Goal: Task Accomplishment & Management: Use online tool/utility

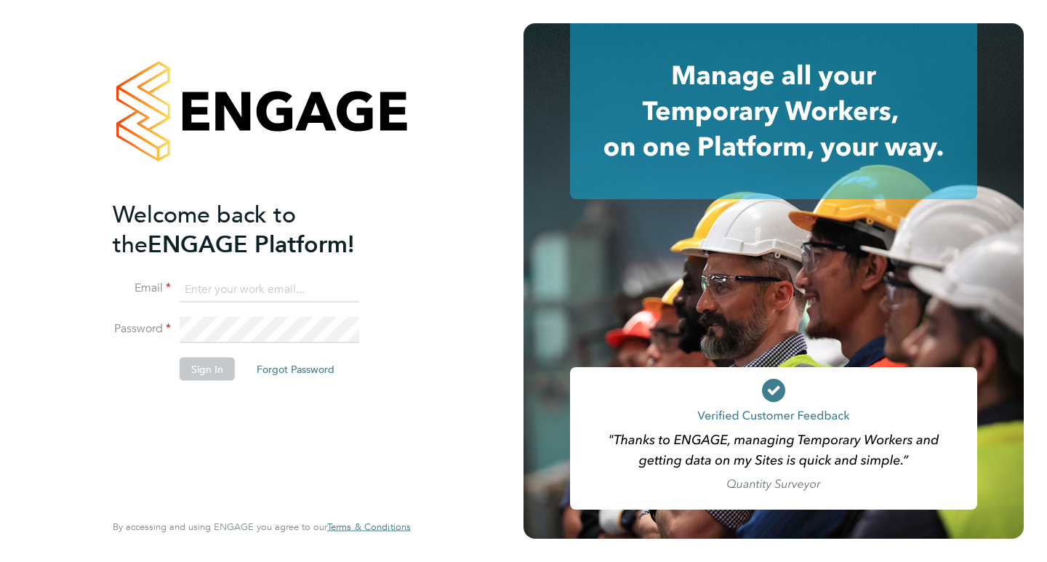
type input "[PERSON_NAME][EMAIL_ADDRESS][PERSON_NAME][DOMAIN_NAME]"
click at [230, 364] on button "Sign In" at bounding box center [207, 368] width 55 height 23
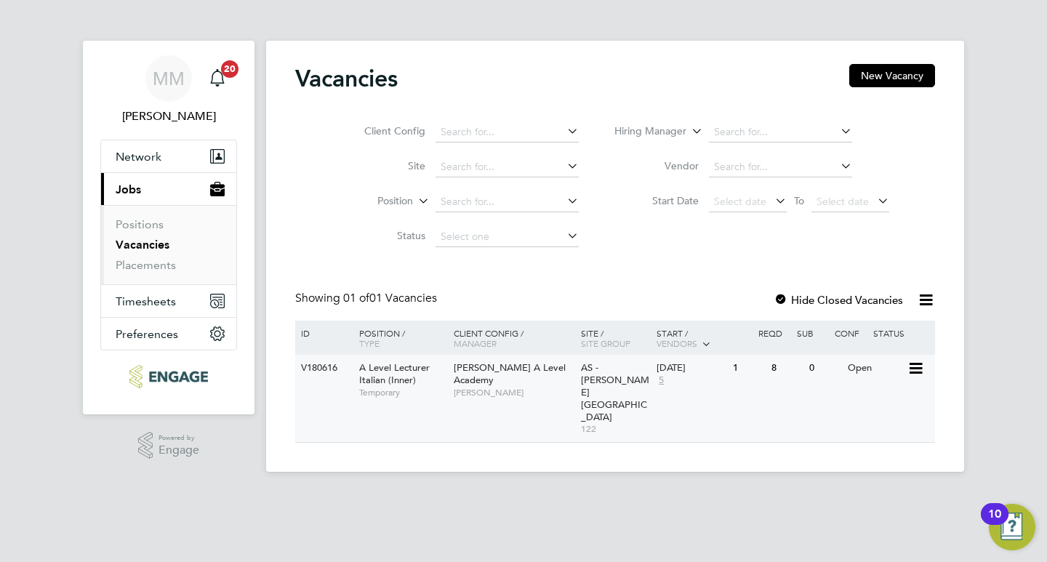
click at [414, 372] on span "A Level Lecturer Italian (Inner)" at bounding box center [394, 373] width 70 height 25
click at [391, 373] on span "A Level Lecturer Italian (Inner)" at bounding box center [394, 373] width 70 height 25
click at [453, 387] on span "[PERSON_NAME]" at bounding box center [513, 393] width 120 height 12
click at [450, 363] on div "Attlee A Level Academy Mohon Miah" at bounding box center [513, 380] width 127 height 50
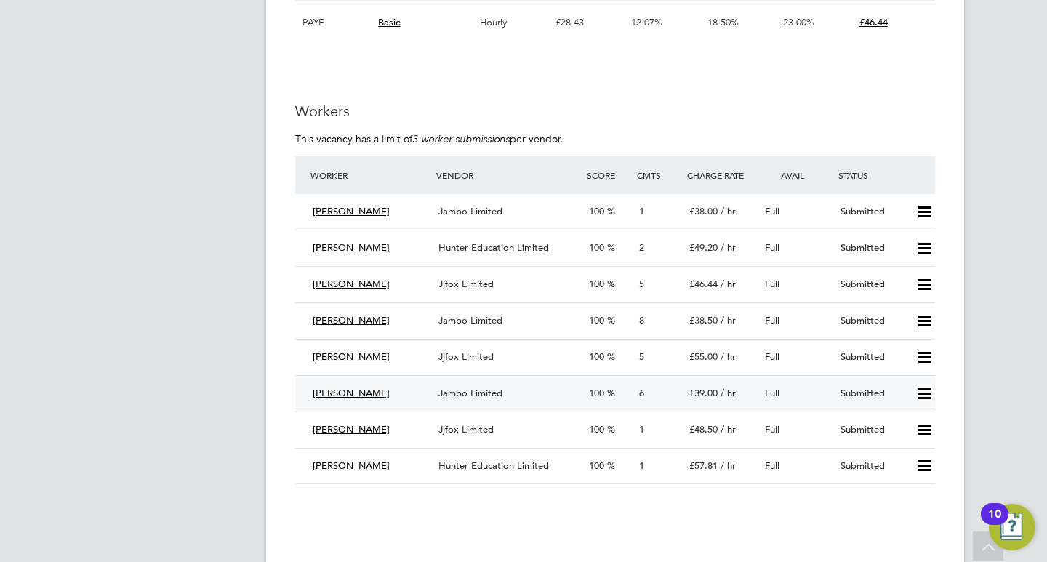
click at [743, 397] on div "£39.00 / hr" at bounding box center [721, 394] width 76 height 24
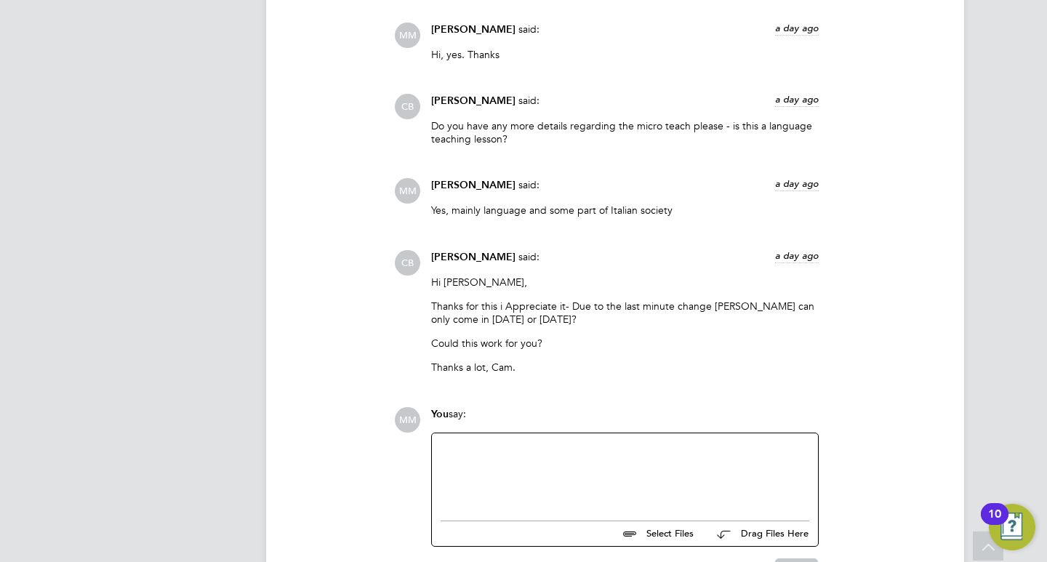
click at [555, 448] on div at bounding box center [624, 473] width 368 height 63
click at [557, 460] on div "Hi Cameron, we have a few candidates that we are interviewing today. I will con…" at bounding box center [624, 473] width 368 height 63
click at [501, 464] on div "Hi Cameron, we have a few candidates that we are interviewing today. I will con…" at bounding box center [624, 473] width 368 height 63
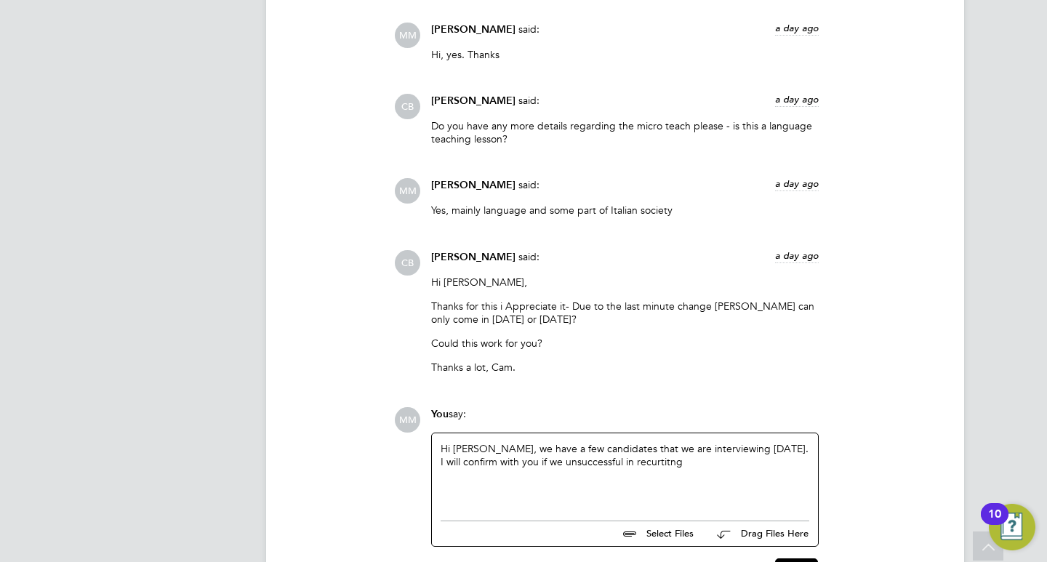
click at [636, 461] on div "Hi Cameron, we have a few candidates that we are interviewing today. I will con…" at bounding box center [624, 473] width 368 height 63
click at [543, 467] on div "Hi Cameron, we have a few candidates that we are interviewing today. I will con…" at bounding box center [624, 473] width 368 height 63
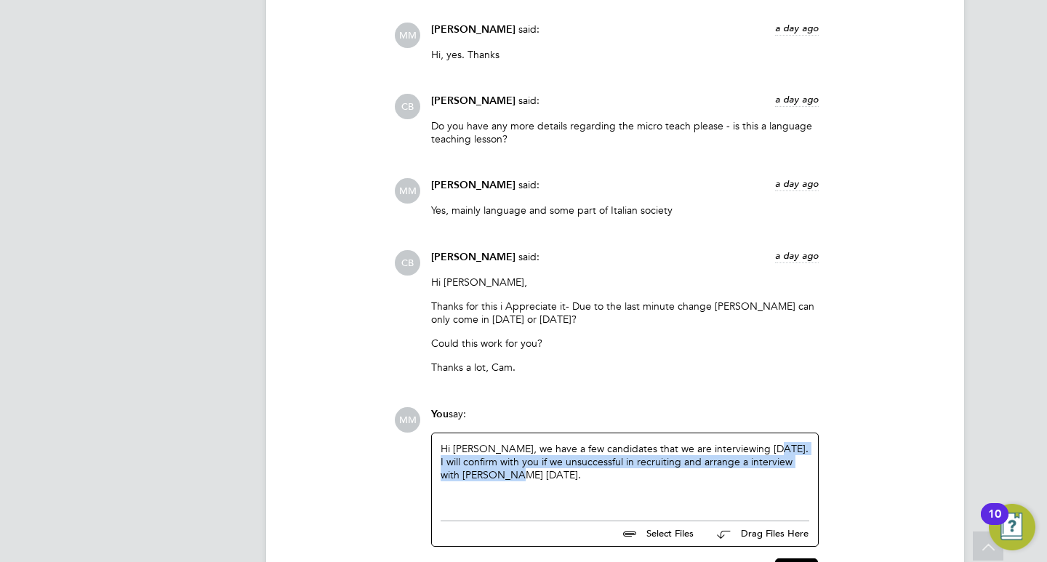
drag, startPoint x: 526, startPoint y: 480, endPoint x: 763, endPoint y: 450, distance: 238.8
click at [763, 450] on div "Hi Cameron, we have a few candidates that we are interviewing today. I will con…" at bounding box center [624, 473] width 368 height 63
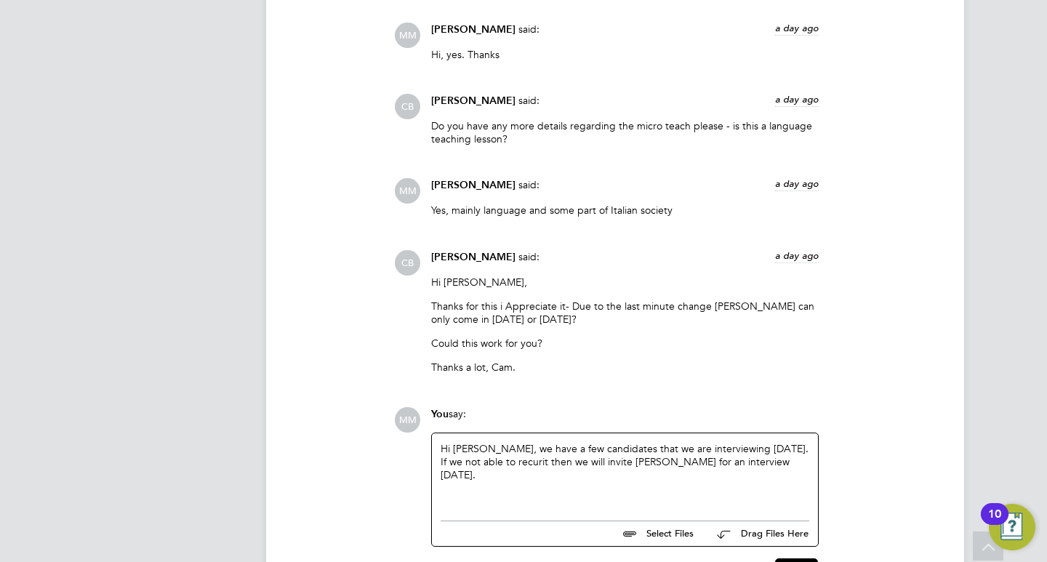
click at [484, 469] on div "Hi Cameron, we have a few candidates that we are interviewing today. If we not …" at bounding box center [624, 473] width 368 height 63
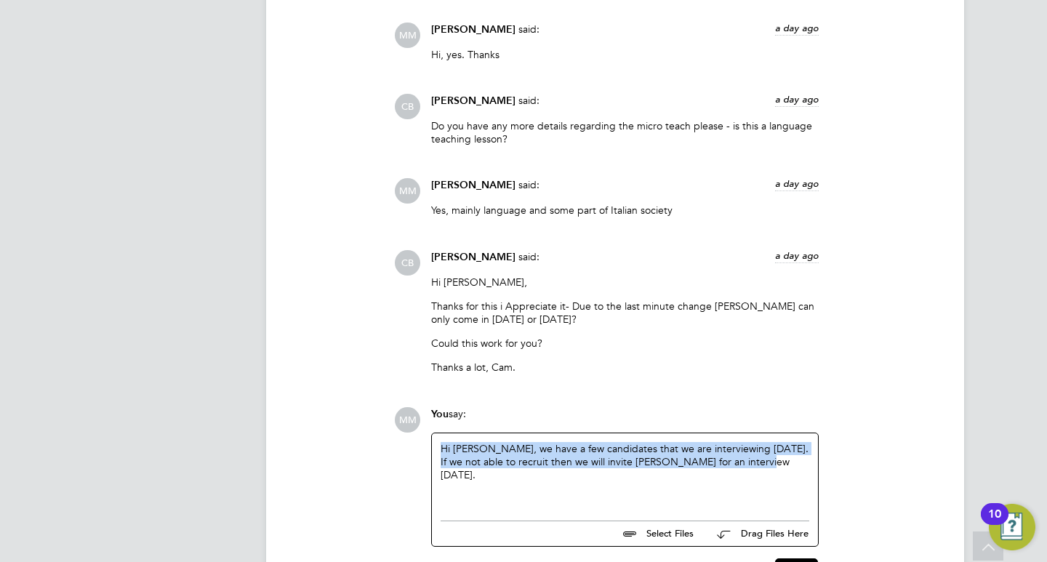
drag, startPoint x: 774, startPoint y: 470, endPoint x: 425, endPoint y: 441, distance: 350.0
click at [425, 441] on div "You say: Hi Cameron, we have a few candidates that we are interviewing today. I…" at bounding box center [625, 477] width 402 height 140
copy div "Hi Cameron, we have a few candidates that we are interviewing today. If we not …"
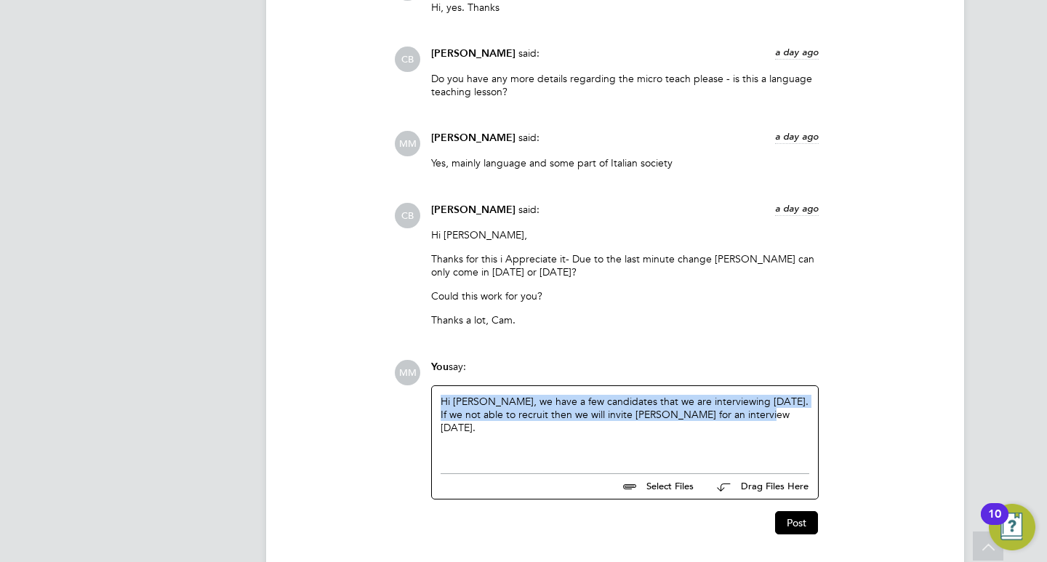
scroll to position [1694, 0]
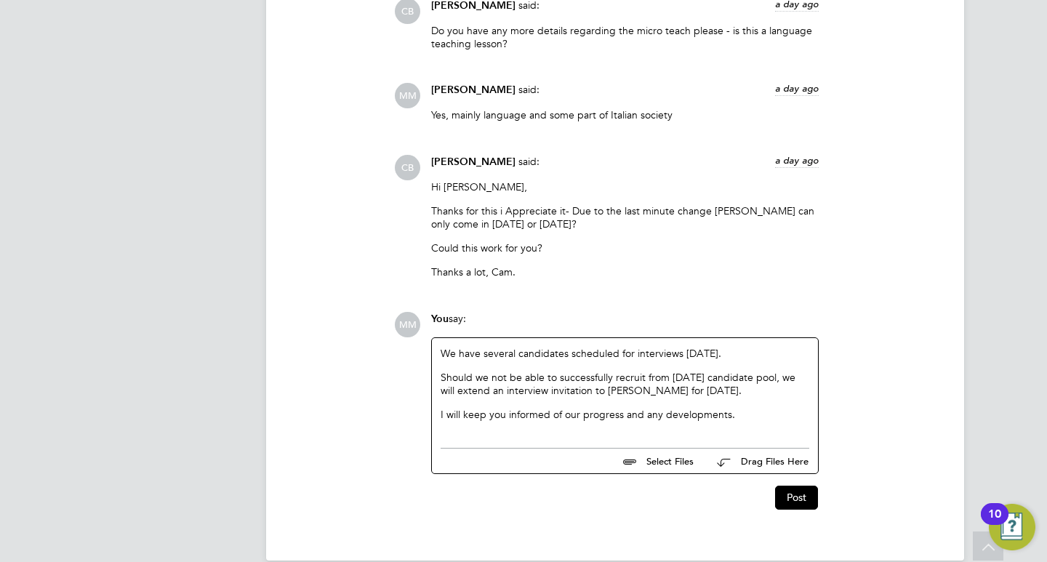
click at [440, 356] on div "We have several candidates scheduled for interviews today. Should we not be abl…" at bounding box center [625, 389] width 386 height 103
click at [443, 360] on p "We have several candidates scheduled for interviews today." at bounding box center [624, 353] width 368 height 13
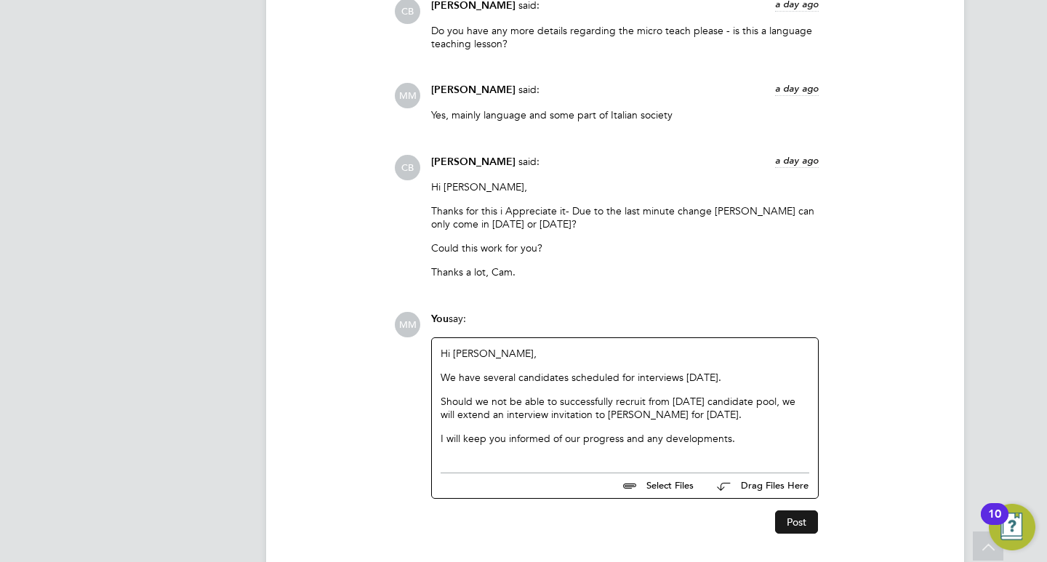
click at [807, 520] on button "Post" at bounding box center [796, 521] width 43 height 23
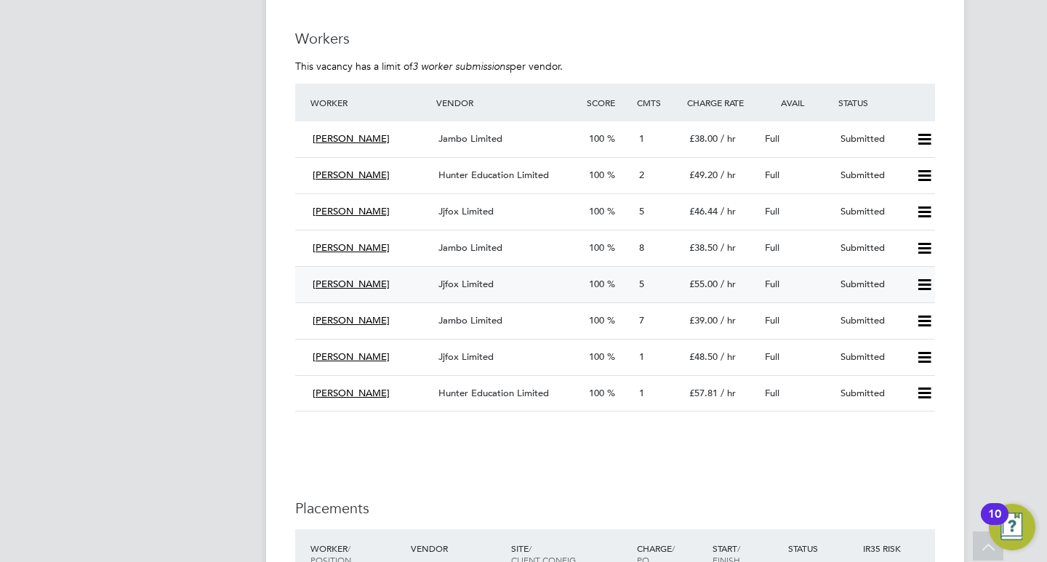
click at [742, 282] on div "£55.00 / hr" at bounding box center [721, 285] width 76 height 24
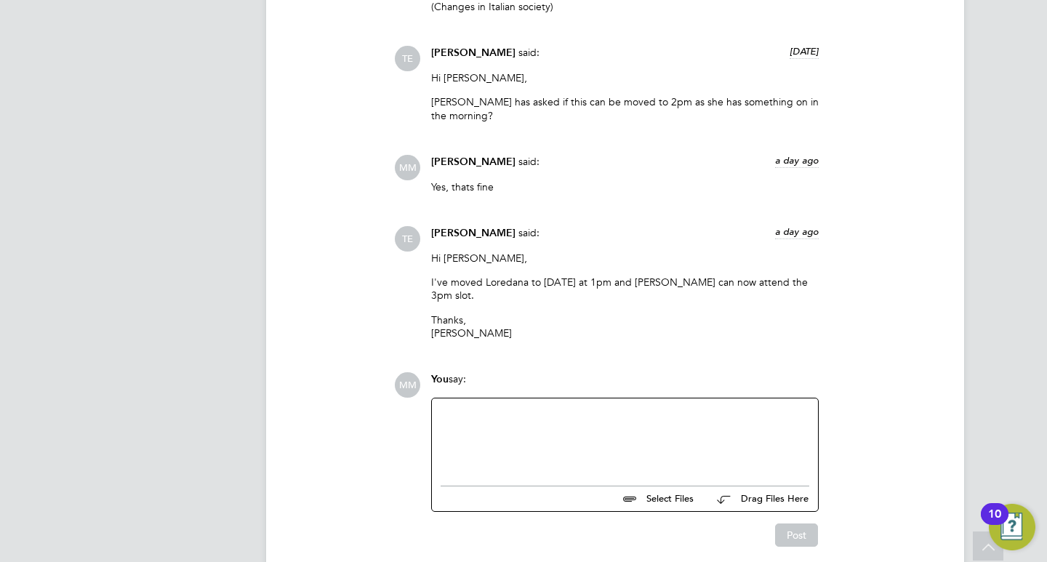
scroll to position [1587, 0]
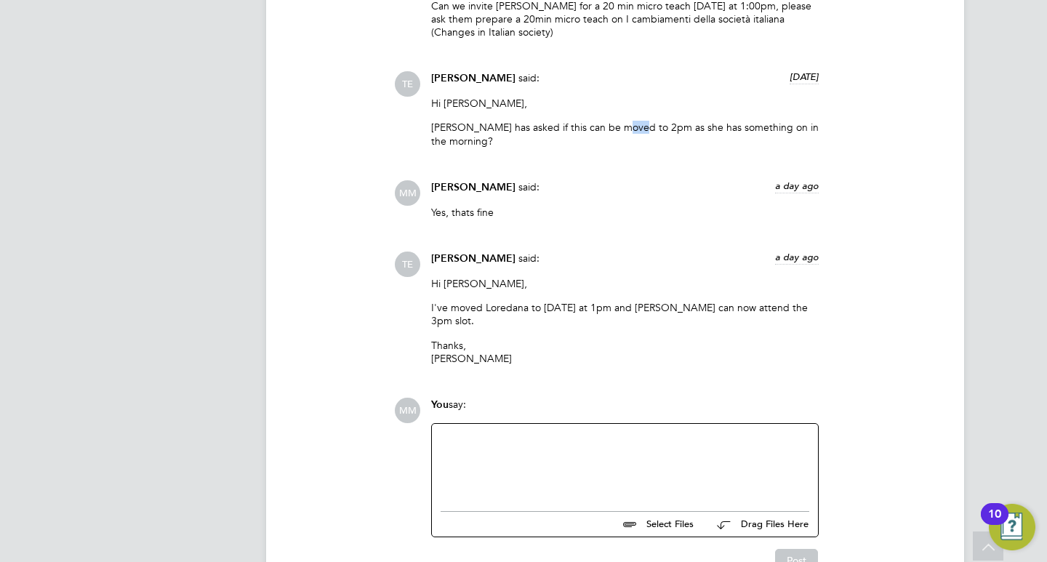
drag, startPoint x: 613, startPoint y: 127, endPoint x: 635, endPoint y: 126, distance: 21.8
click at [635, 126] on p "Maria has asked if this can be moved to 2pm as she has something on in the morn…" at bounding box center [624, 134] width 387 height 26
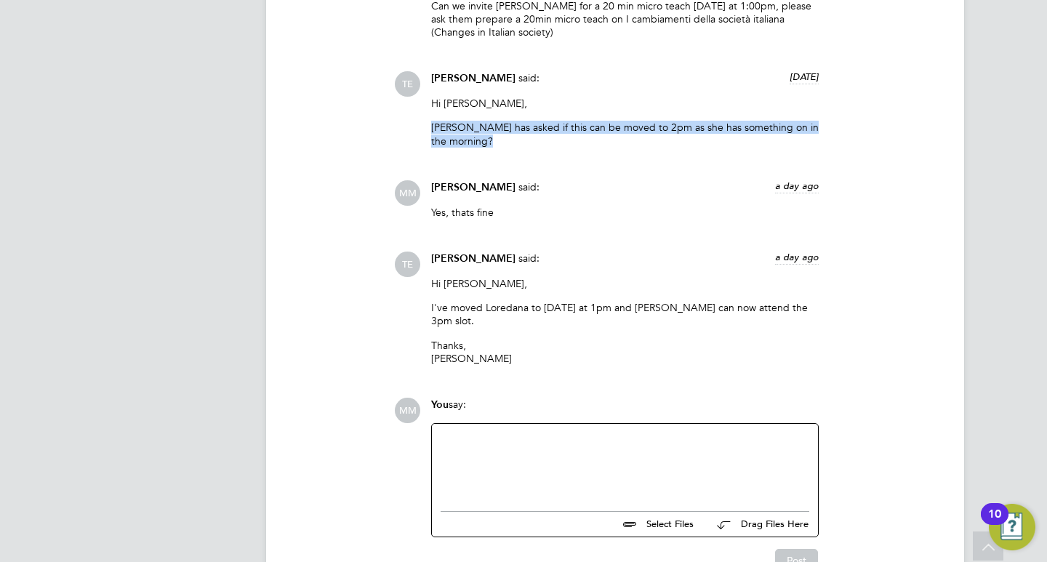
click at [635, 126] on p "Maria has asked if this can be moved to 2pm as she has something on in the morn…" at bounding box center [624, 134] width 387 height 26
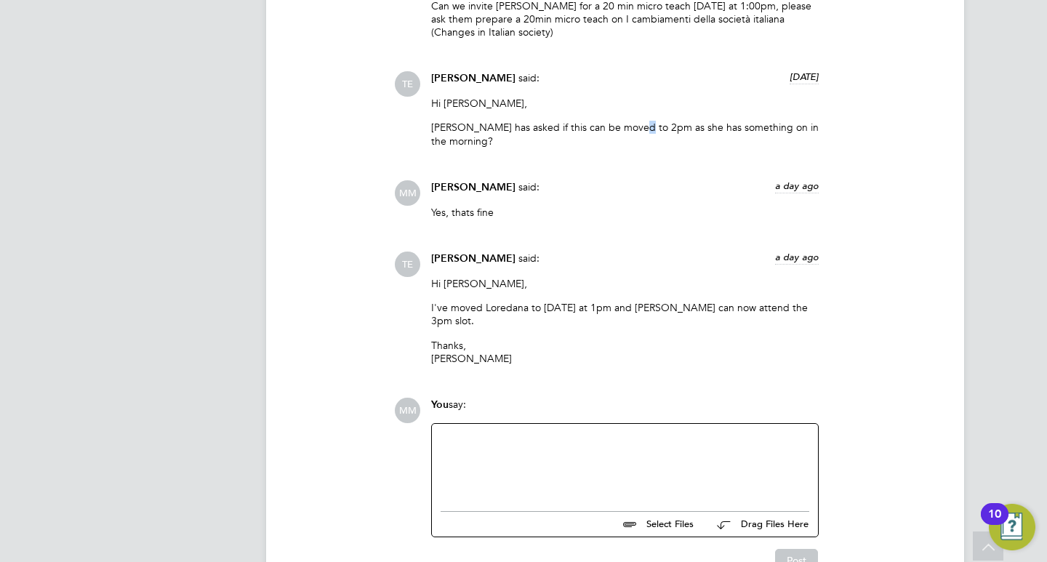
click at [635, 126] on p "Maria has asked if this can be moved to 2pm as she has something on in the morn…" at bounding box center [624, 134] width 387 height 26
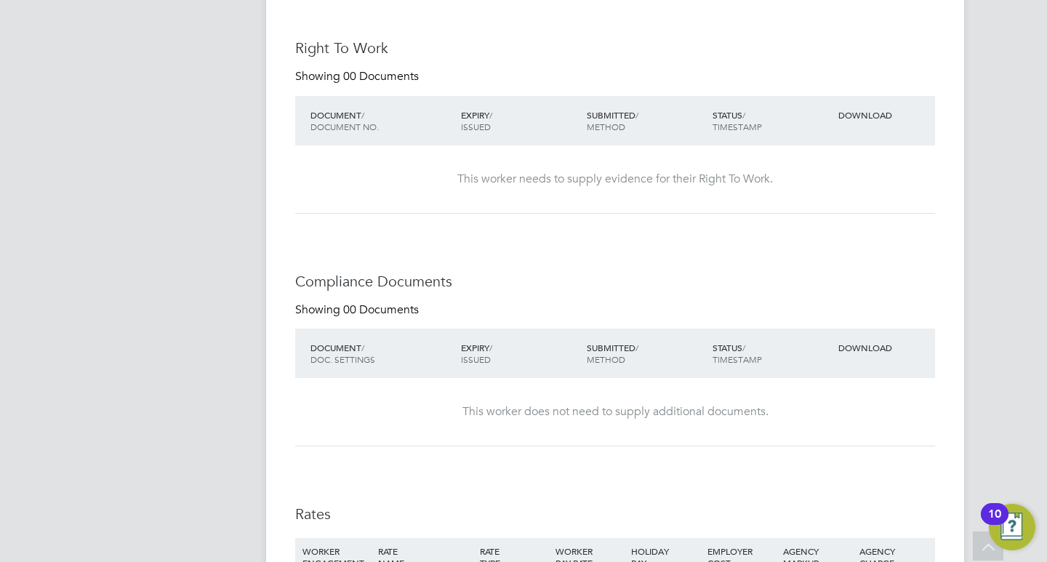
scroll to position [279, 0]
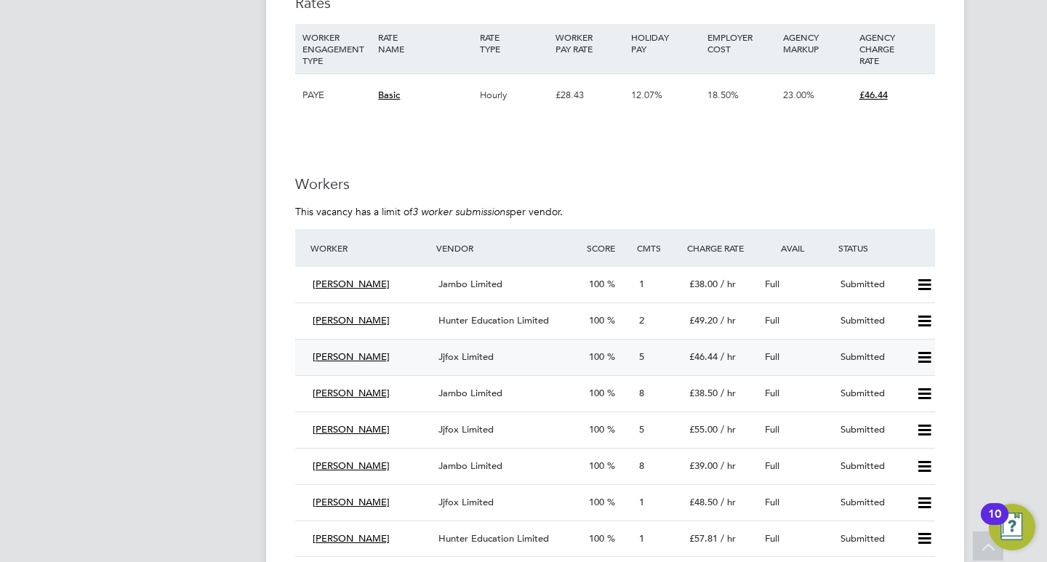
click at [672, 353] on div "5" at bounding box center [658, 357] width 50 height 24
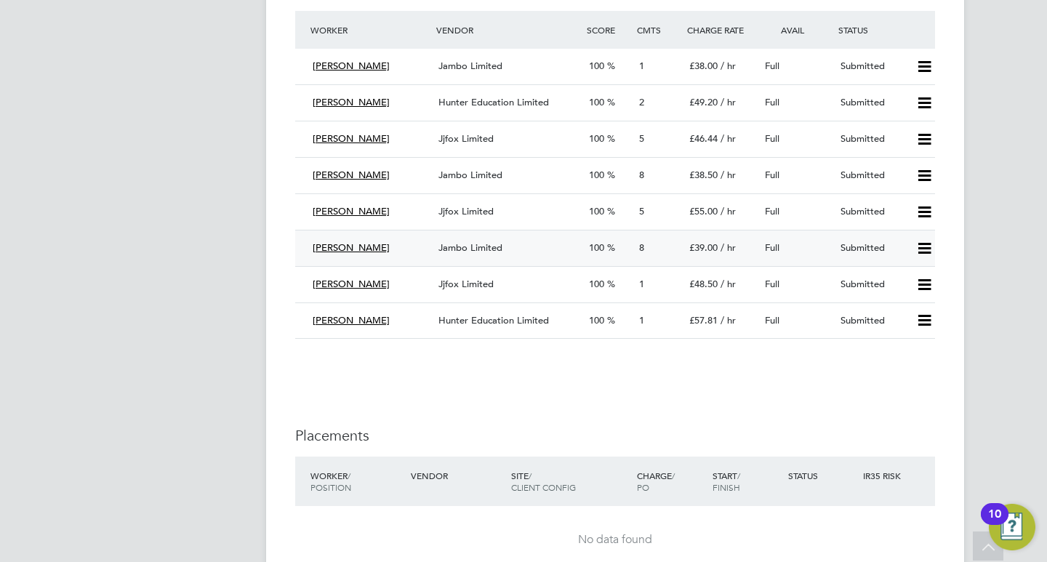
click at [709, 251] on span "£39.00" at bounding box center [703, 247] width 28 height 12
